Goal: Transaction & Acquisition: Purchase product/service

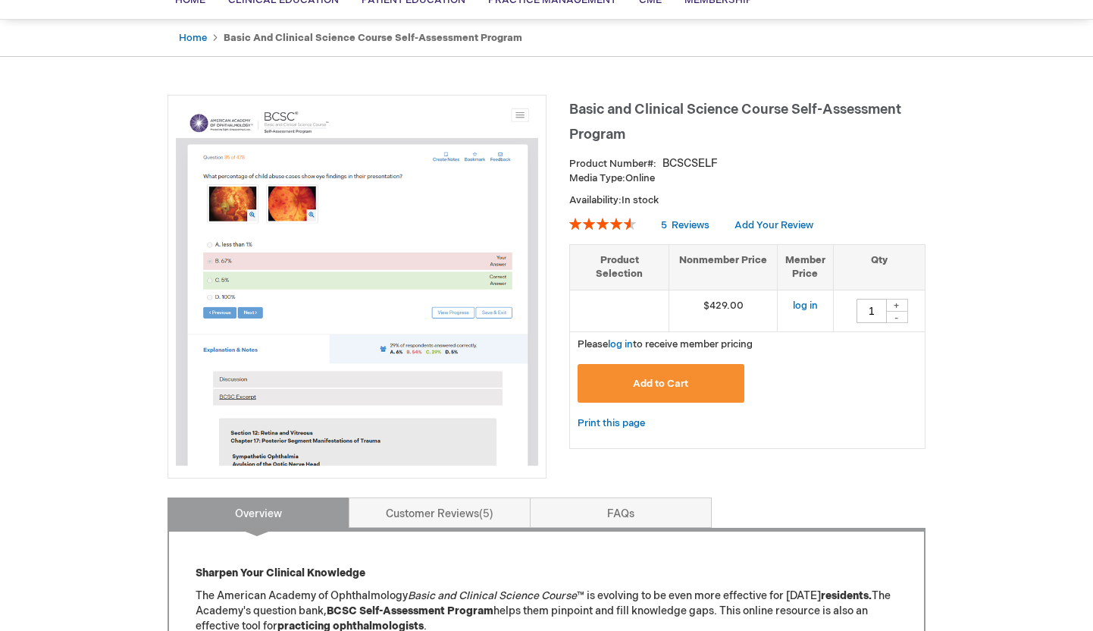
scroll to position [180, 0]
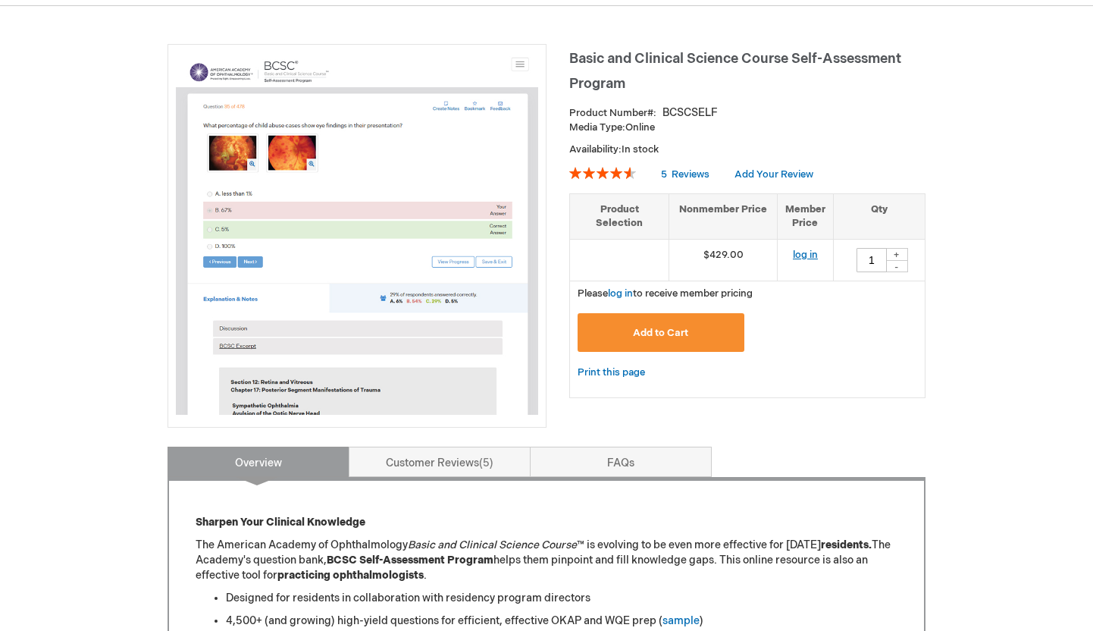
click at [808, 255] on link "log in" at bounding box center [805, 255] width 25 height 12
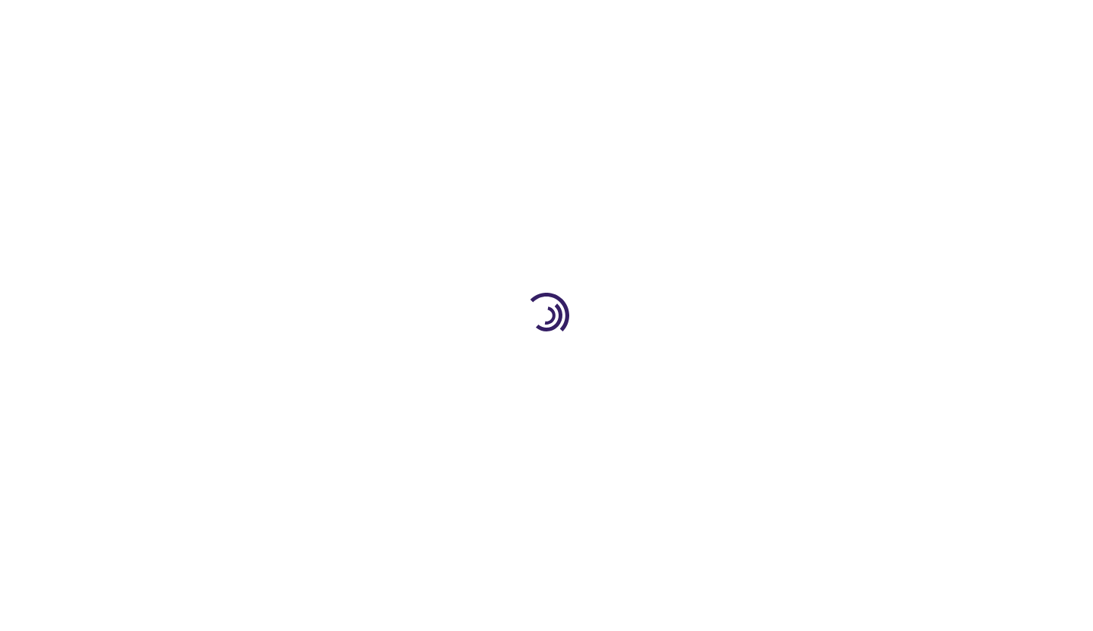
type input "1"
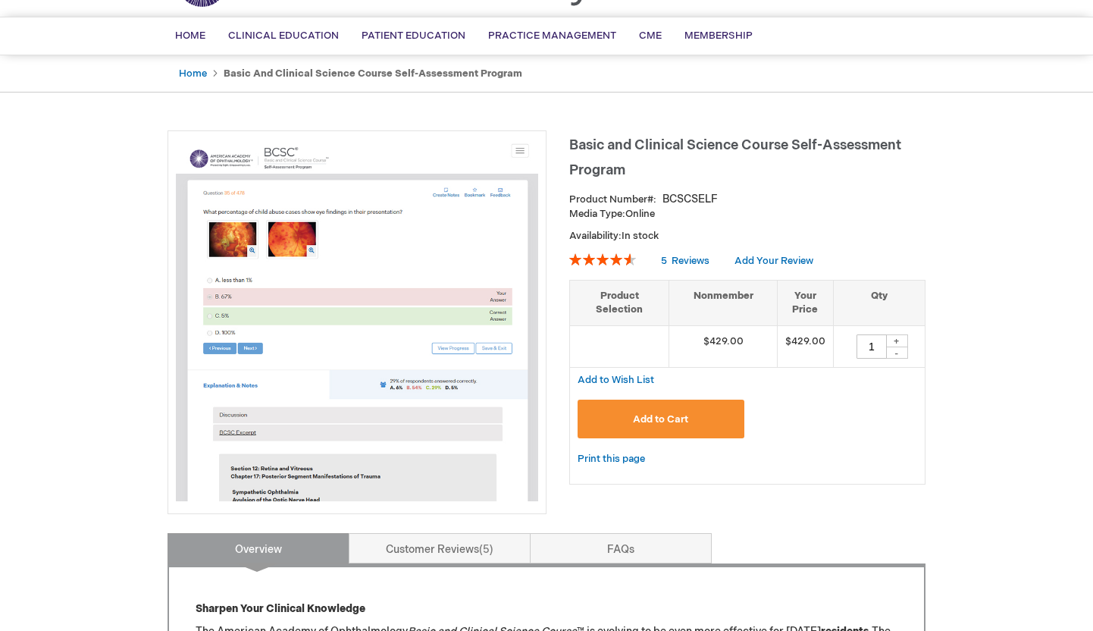
scroll to position [100, 0]
